Goal: Information Seeking & Learning: Compare options

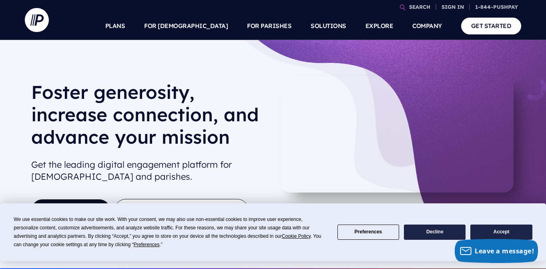
click at [506, 232] on button "Accept" at bounding box center [501, 233] width 62 height 16
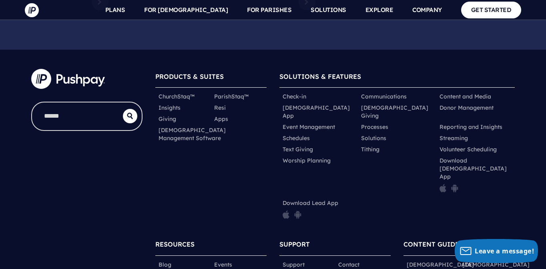
scroll to position [3975, 0]
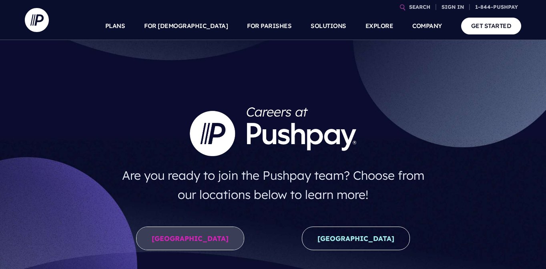
click at [183, 233] on link "[GEOGRAPHIC_DATA]" at bounding box center [190, 239] width 108 height 24
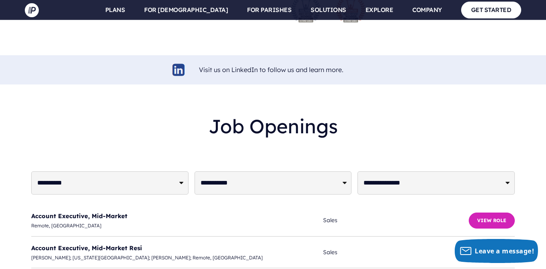
scroll to position [1889, 0]
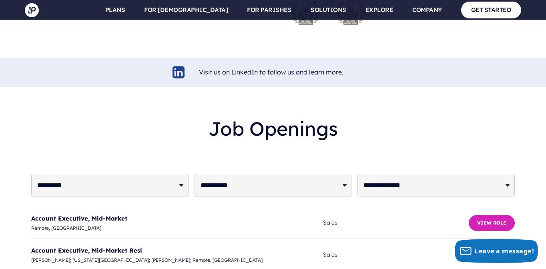
select select "*******"
select select "**********"
click at [171, 147] on div at bounding box center [273, 153] width 484 height 13
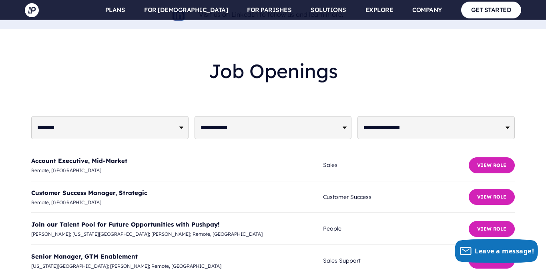
scroll to position [1946, 0]
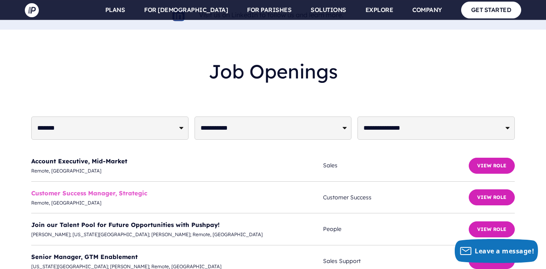
click at [122, 189] on link "Customer Success Manager, Strategic" at bounding box center [89, 193] width 116 height 8
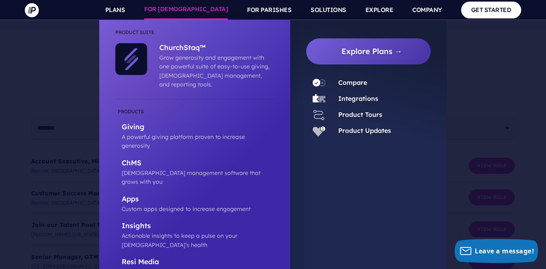
click at [361, 88] on div "Compare" at bounding box center [368, 84] width 125 height 16
click at [358, 84] on link "Compare" at bounding box center [352, 82] width 29 height 8
click at [357, 83] on link "Compare" at bounding box center [352, 82] width 29 height 8
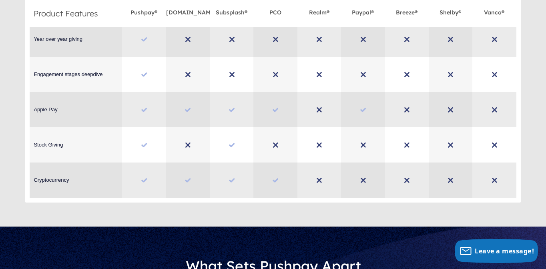
scroll to position [2049, 0]
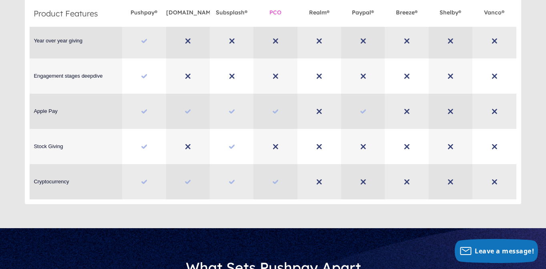
click at [270, 12] on span "PCO" at bounding box center [275, 10] width 12 height 11
click at [323, 15] on span "Realm®" at bounding box center [319, 10] width 20 height 11
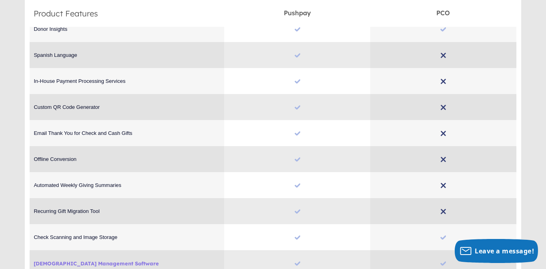
scroll to position [3204, 0]
